Goal: Find specific page/section: Find specific page/section

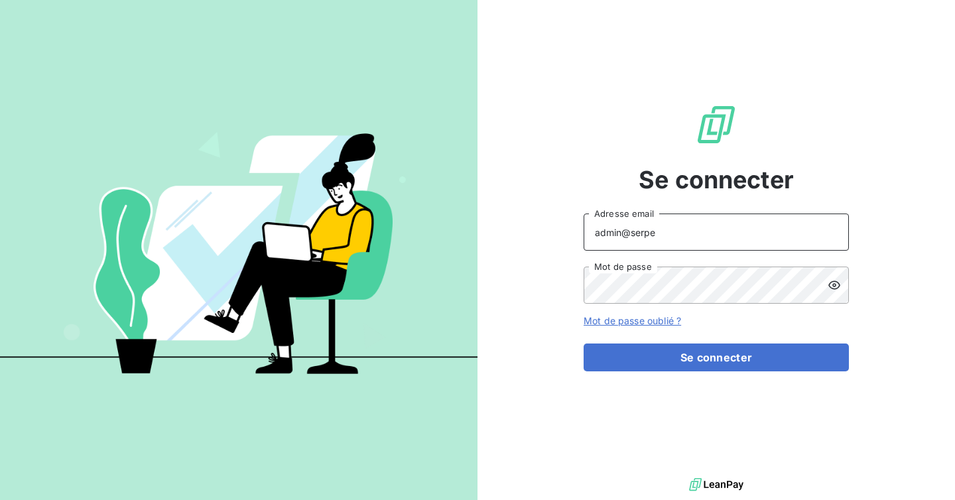
click at [723, 228] on input "admin@serpe" at bounding box center [715, 231] width 265 height 37
type input "admin@slimpay"
click at [583, 343] on button "Se connecter" at bounding box center [715, 357] width 265 height 28
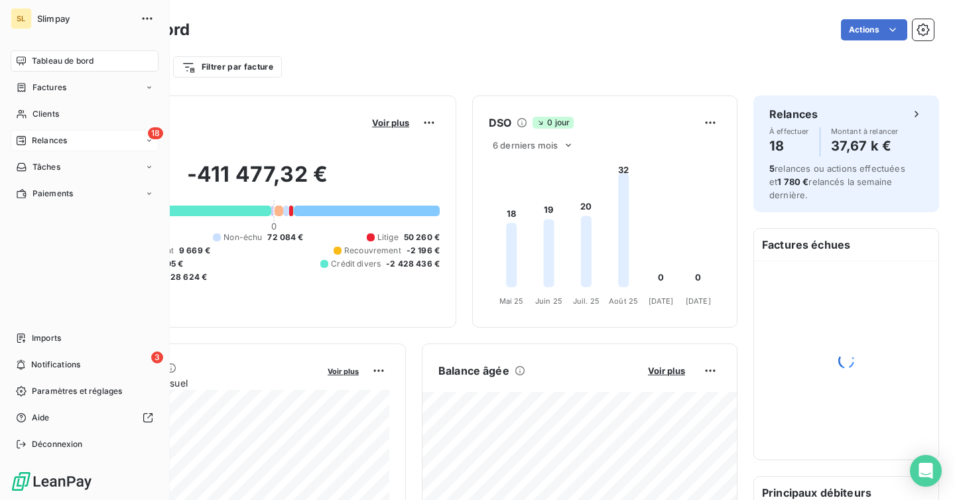
click at [40, 150] on div "18 Relances" at bounding box center [85, 140] width 148 height 21
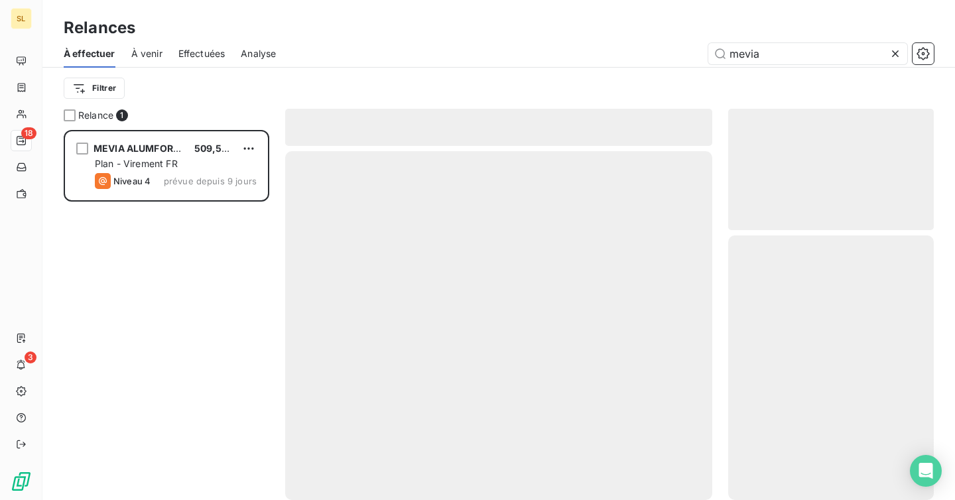
scroll to position [370, 206]
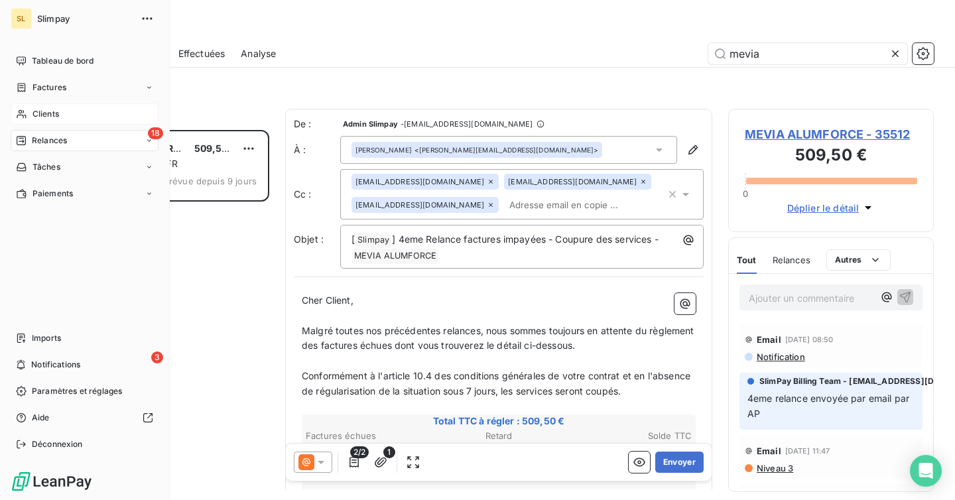
click at [27, 111] on div "Clients" at bounding box center [85, 113] width 148 height 21
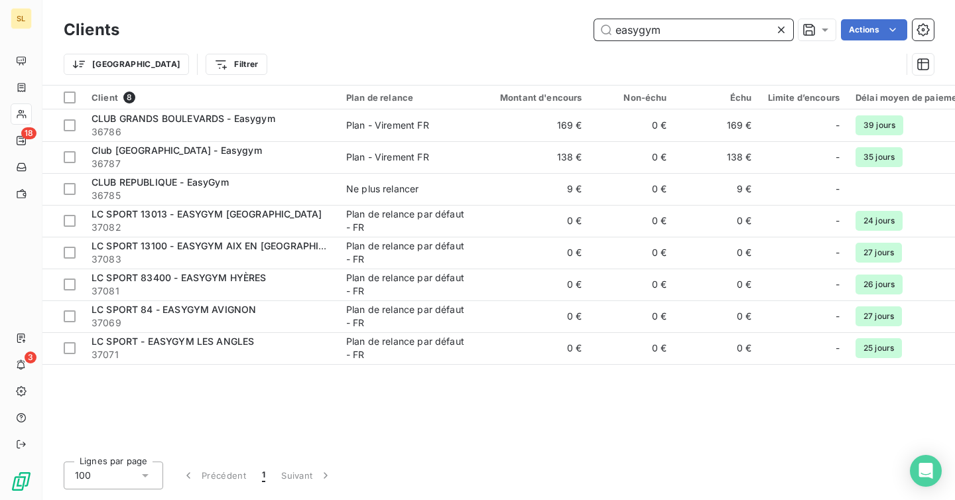
type input "easygym"
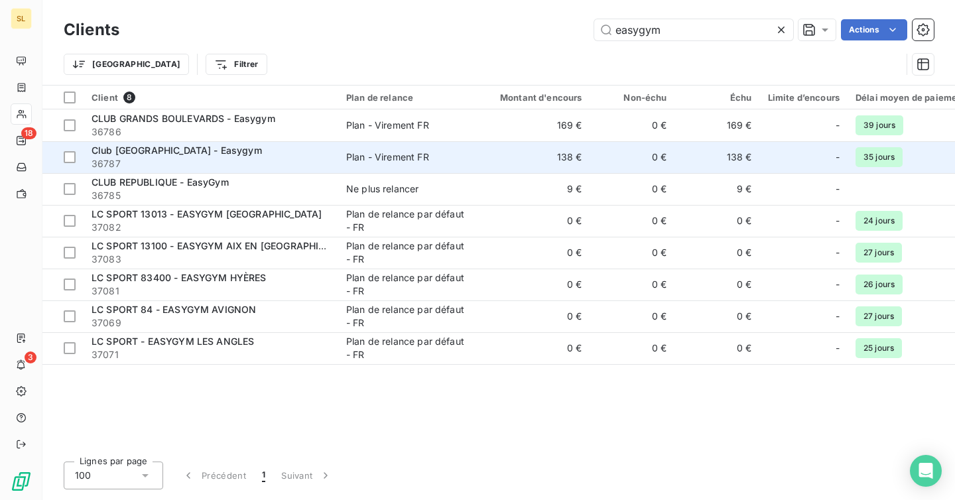
click at [288, 158] on span "36787" at bounding box center [210, 163] width 239 height 13
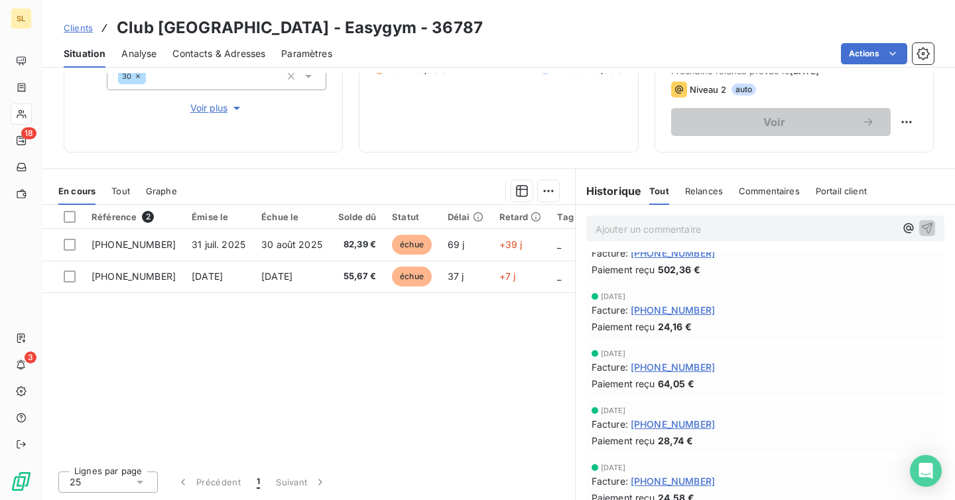
scroll to position [114, 0]
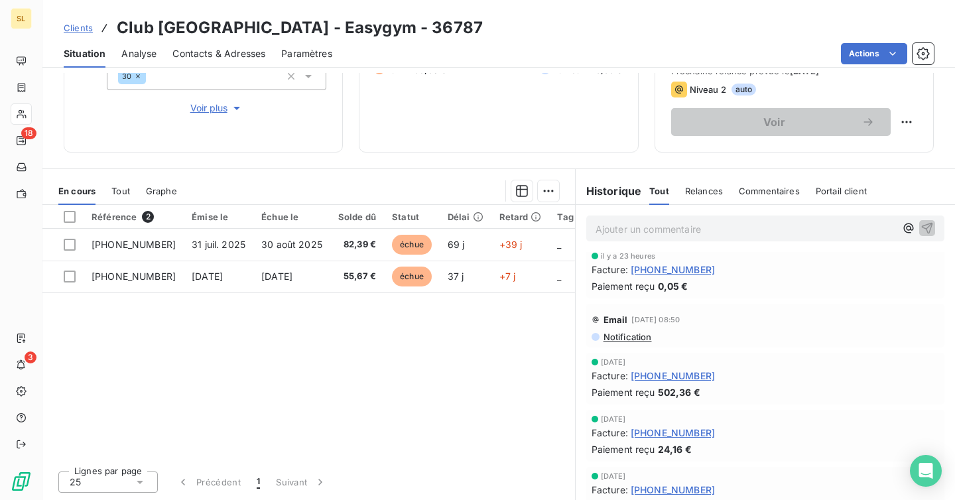
click at [626, 332] on span "Notification" at bounding box center [627, 336] width 50 height 11
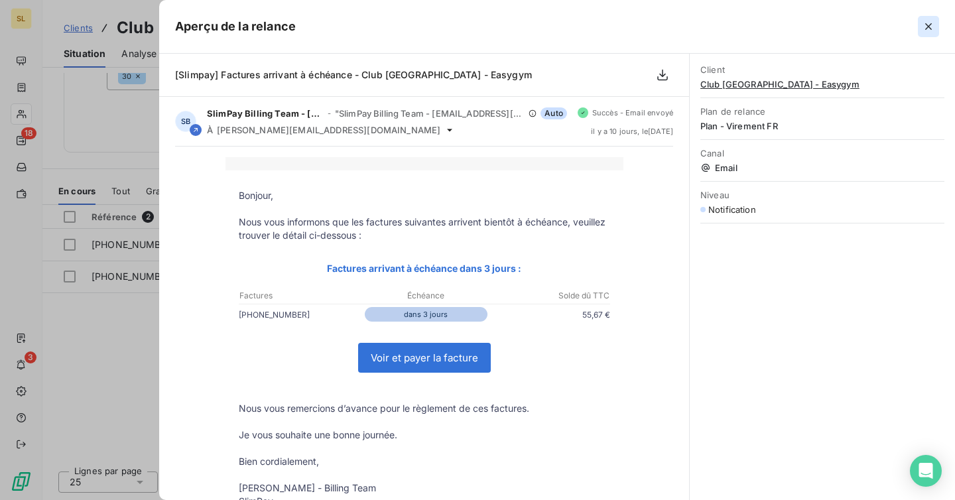
click at [927, 18] on button "button" at bounding box center [928, 26] width 21 height 21
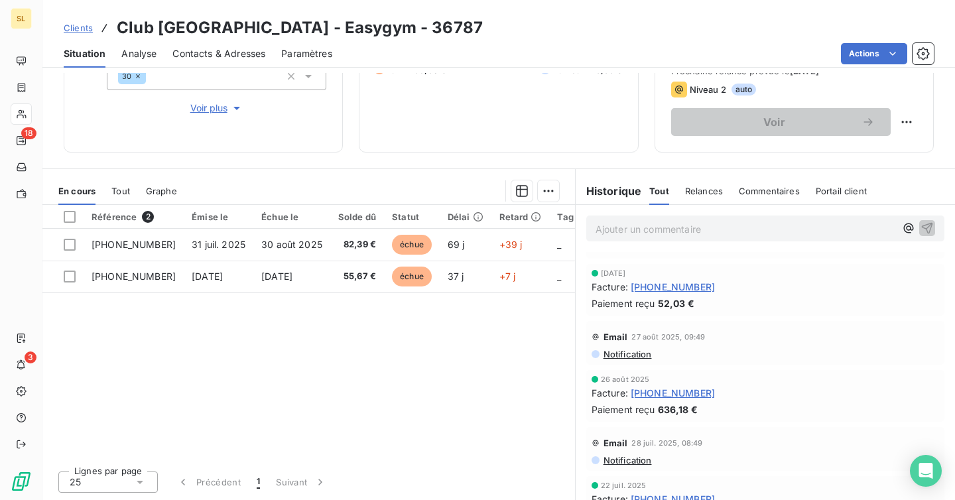
scroll to position [560, 0]
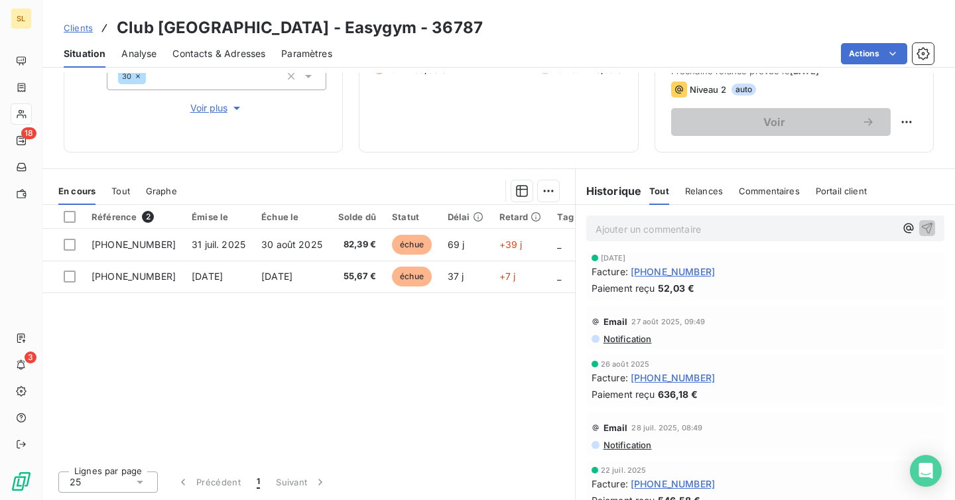
click at [634, 343] on span "Notification" at bounding box center [627, 338] width 50 height 11
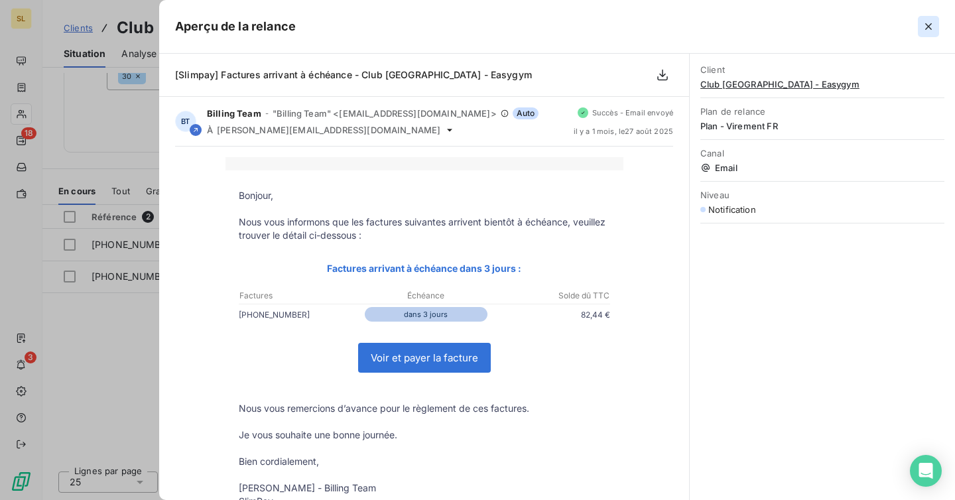
click at [925, 26] on icon "button" at bounding box center [928, 26] width 13 height 13
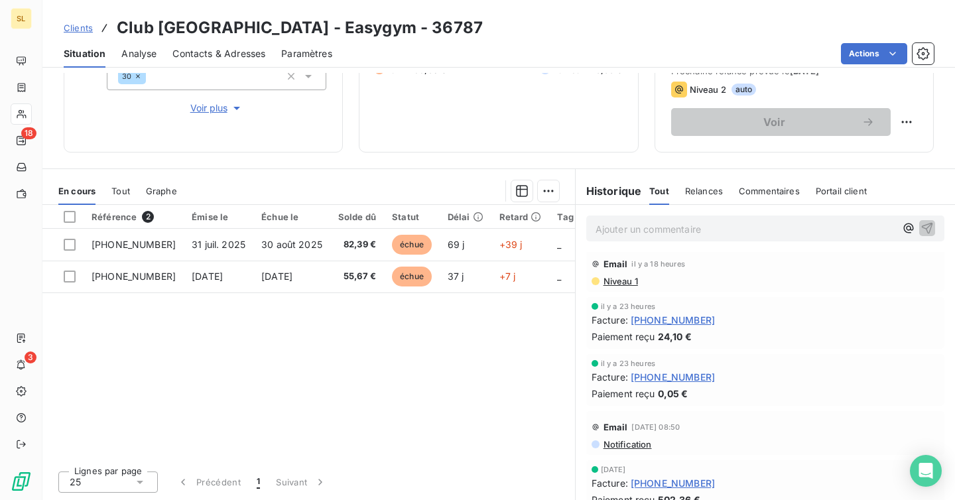
scroll to position [0, 0]
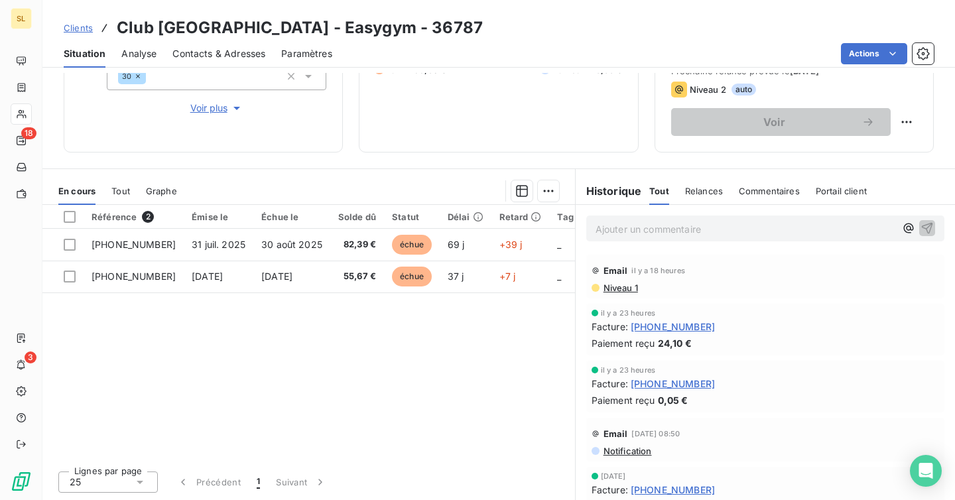
click at [622, 293] on div "Email il y a 18 heures Niveau 1" at bounding box center [765, 277] width 358 height 44
click at [621, 290] on span "Niveau 1" at bounding box center [620, 287] width 36 height 11
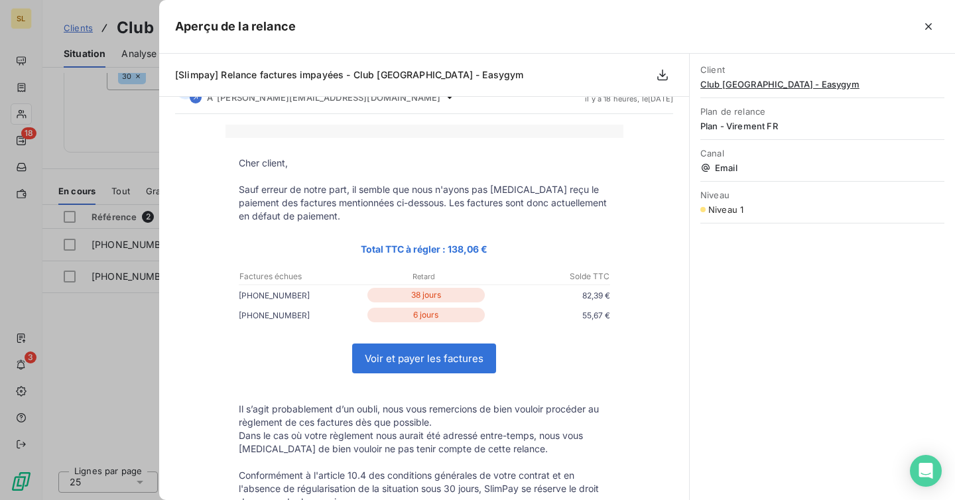
scroll to position [33, 0]
click at [927, 15] on div "Aperçu de la relance" at bounding box center [557, 27] width 796 height 54
click at [925, 26] on icon "button" at bounding box center [928, 26] width 13 height 13
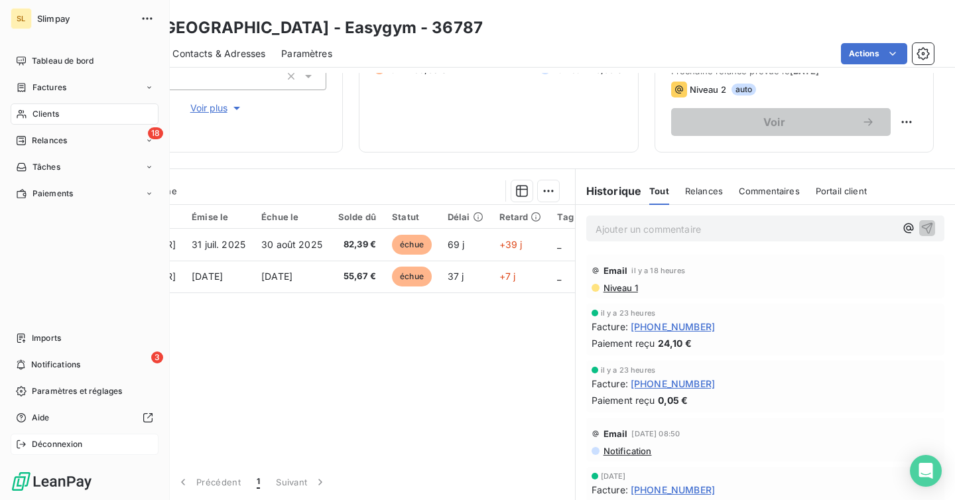
click at [50, 441] on span "Déconnexion" at bounding box center [57, 444] width 51 height 12
